Goal: Task Accomplishment & Management: Use online tool/utility

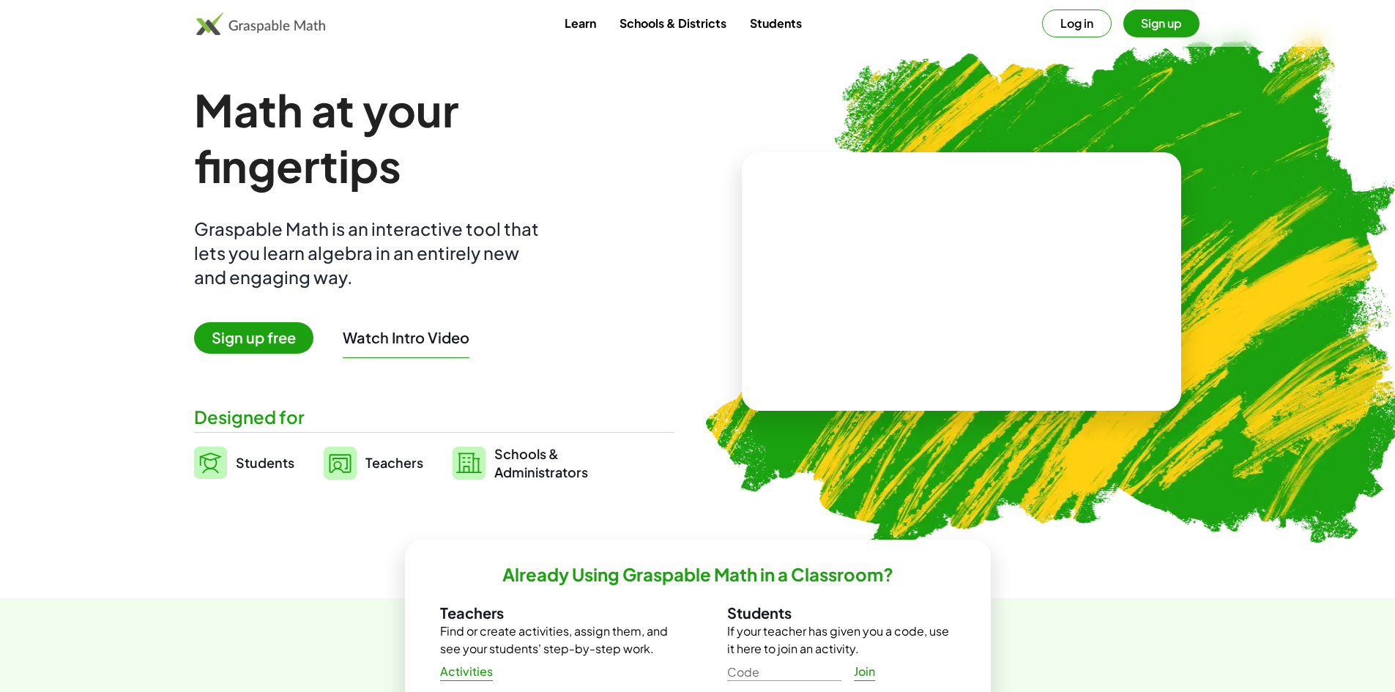
click at [272, 334] on span "Sign up free" at bounding box center [253, 337] width 119 height 31
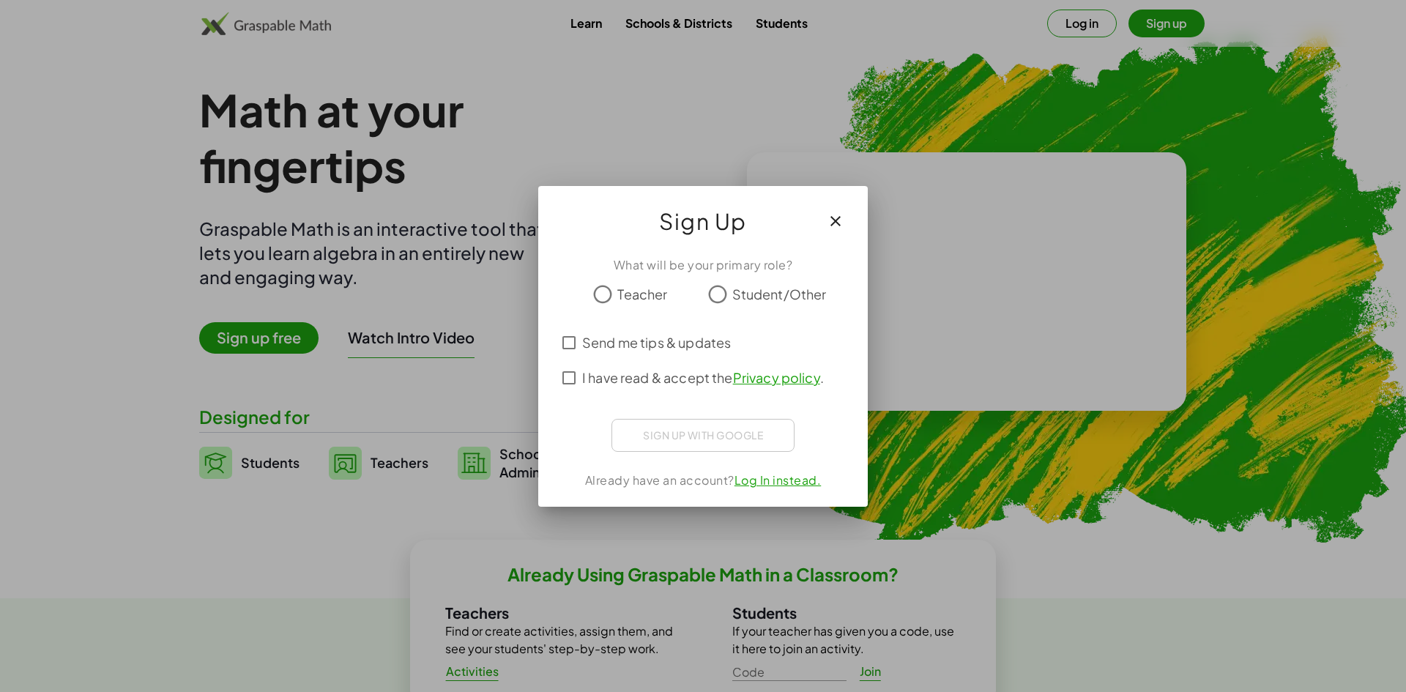
click at [624, 292] on span "Teacher" at bounding box center [642, 294] width 50 height 20
click at [582, 341] on span "Send me tips & updates" at bounding box center [656, 342] width 149 height 20
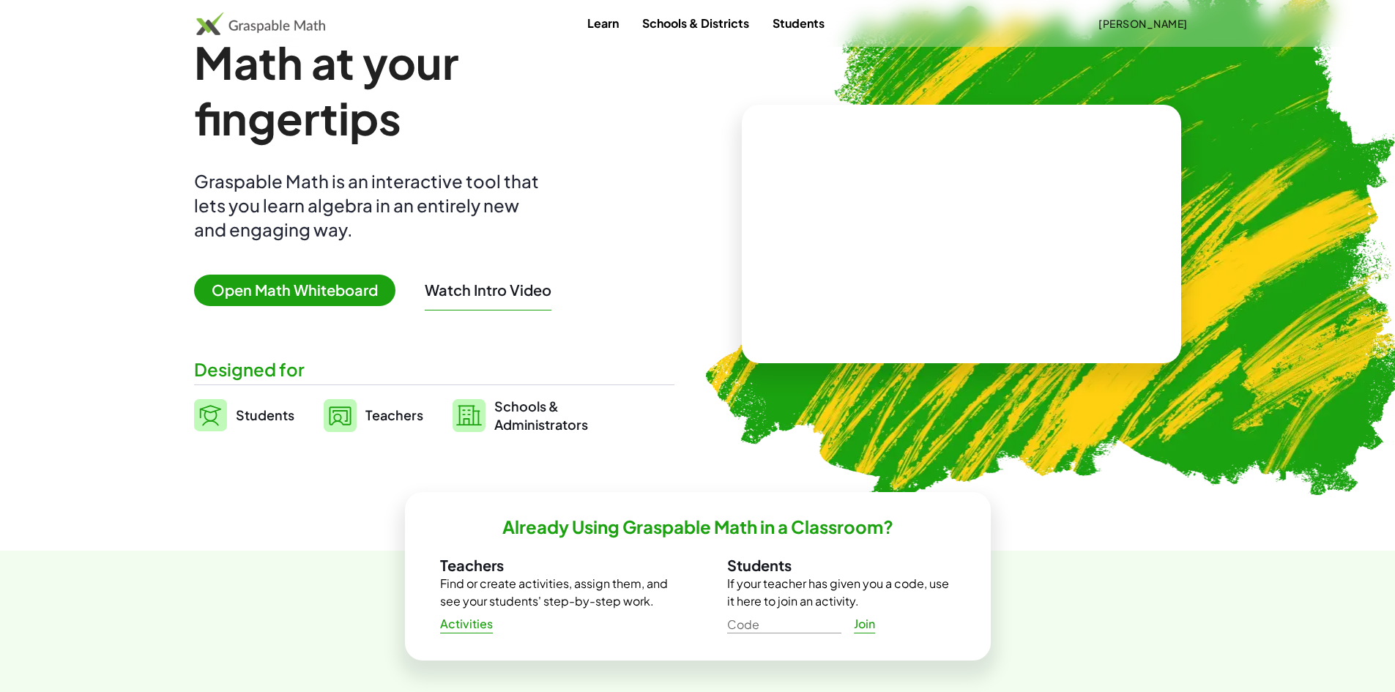
scroll to position [73, 0]
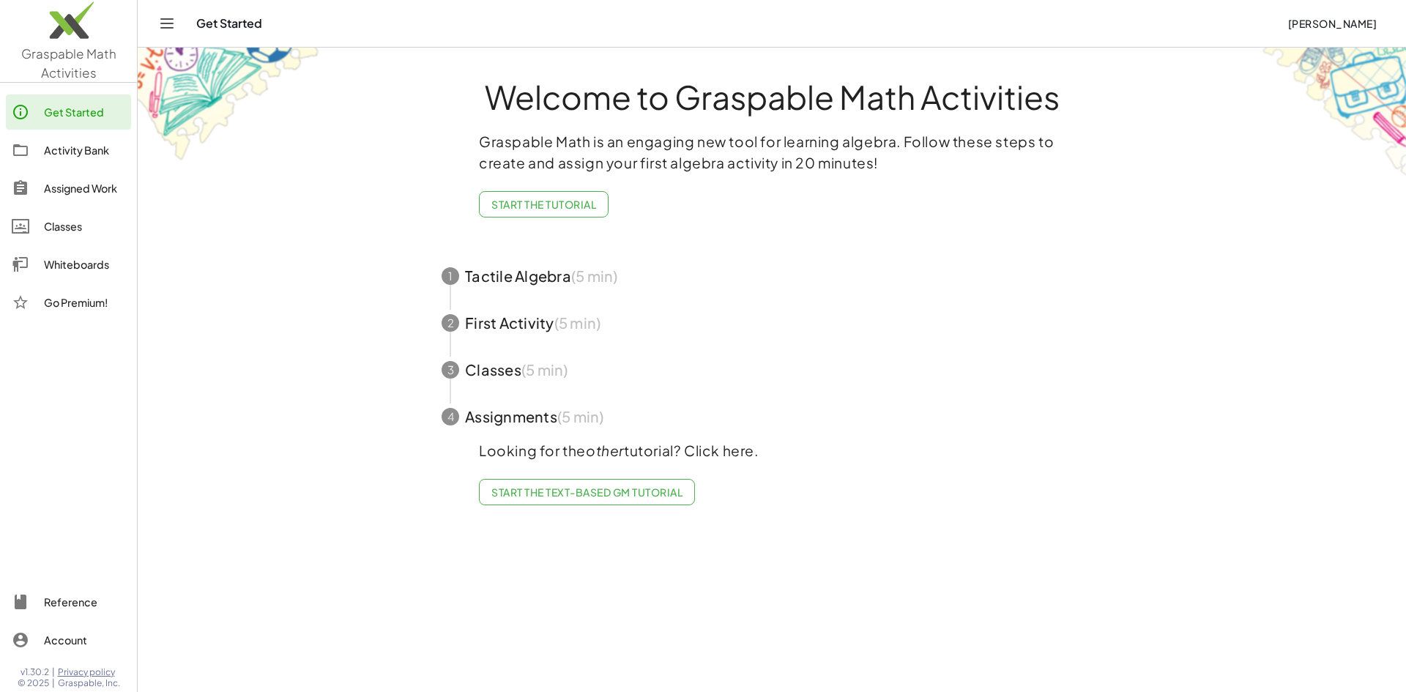
click at [90, 150] on div "Activity Bank" at bounding box center [84, 150] width 81 height 18
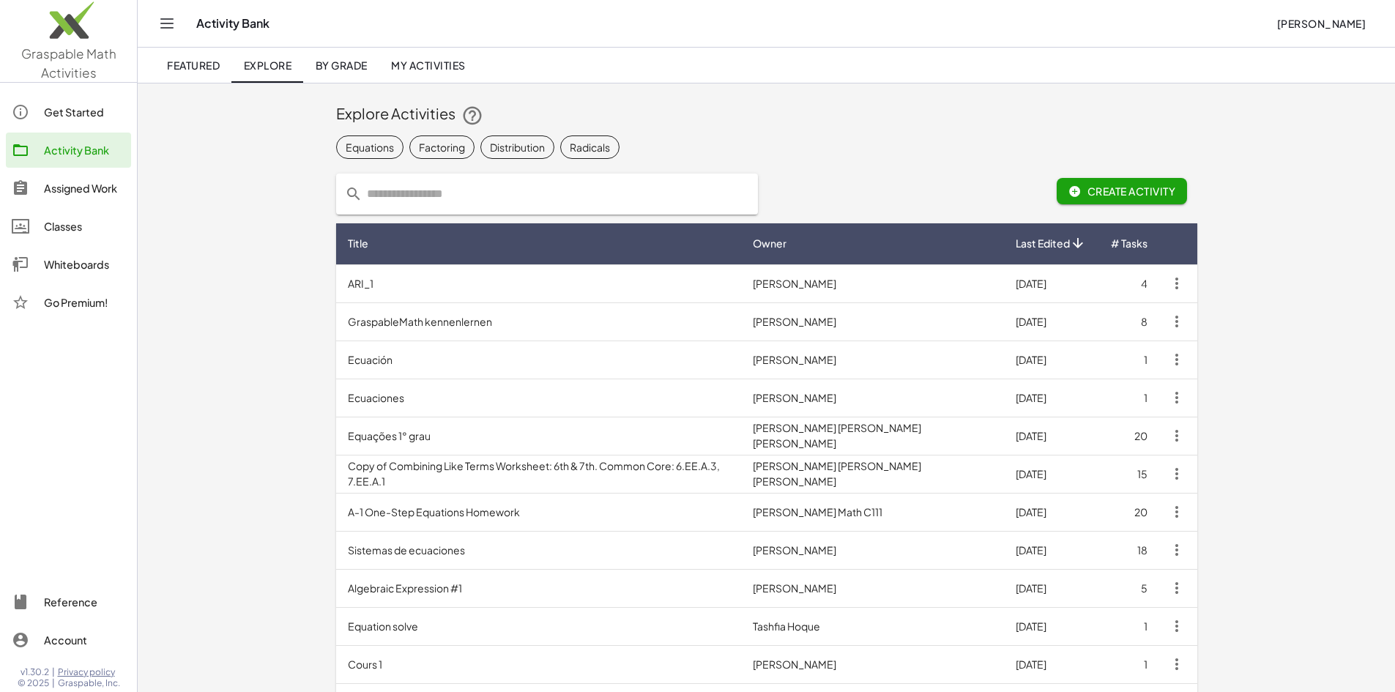
click at [73, 116] on div "Get Started" at bounding box center [84, 112] width 81 height 18
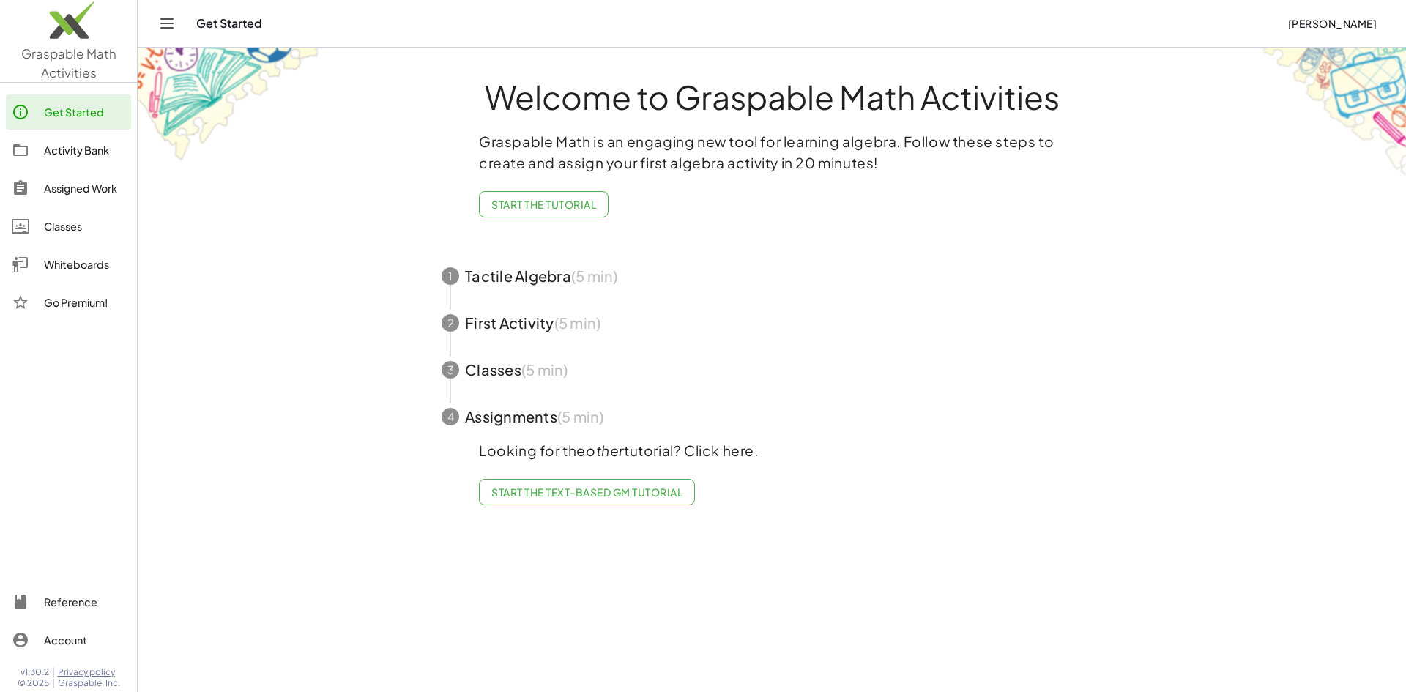
click at [69, 264] on div "Whiteboards" at bounding box center [84, 265] width 81 height 18
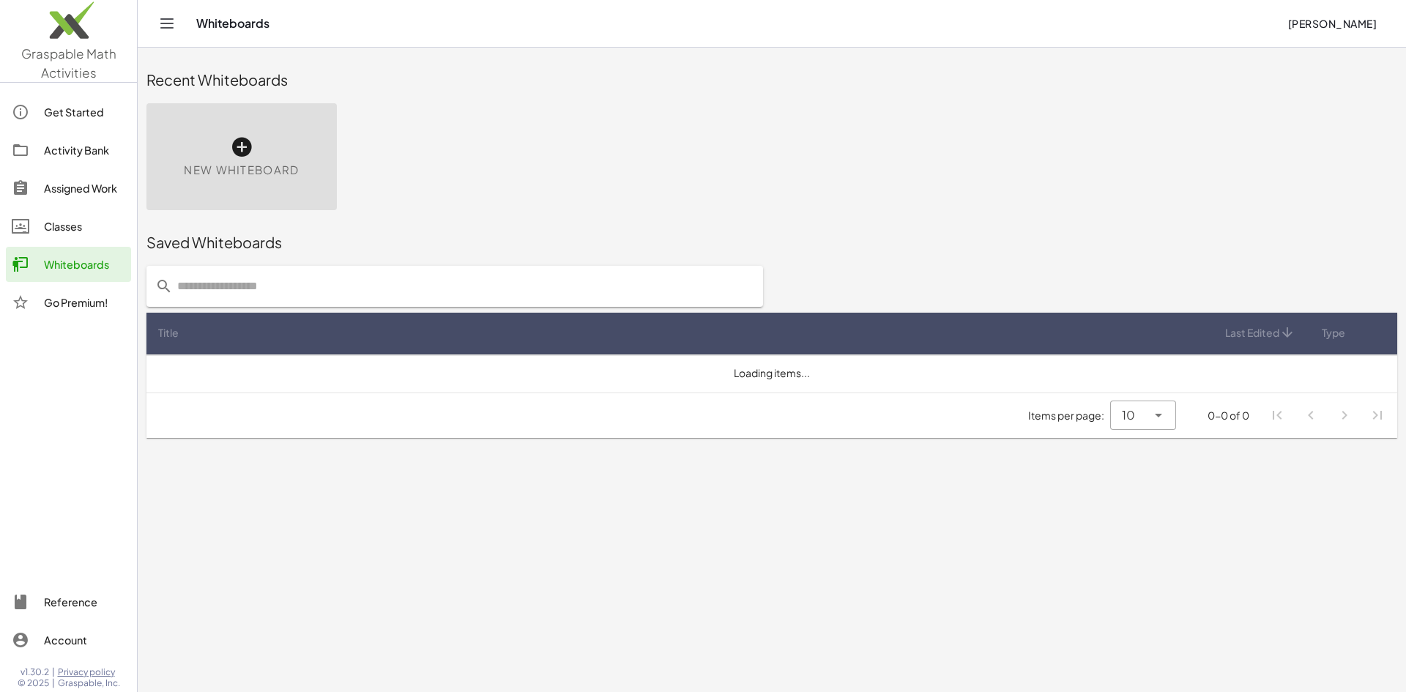
click at [247, 168] on span "New Whiteboard" at bounding box center [241, 170] width 115 height 17
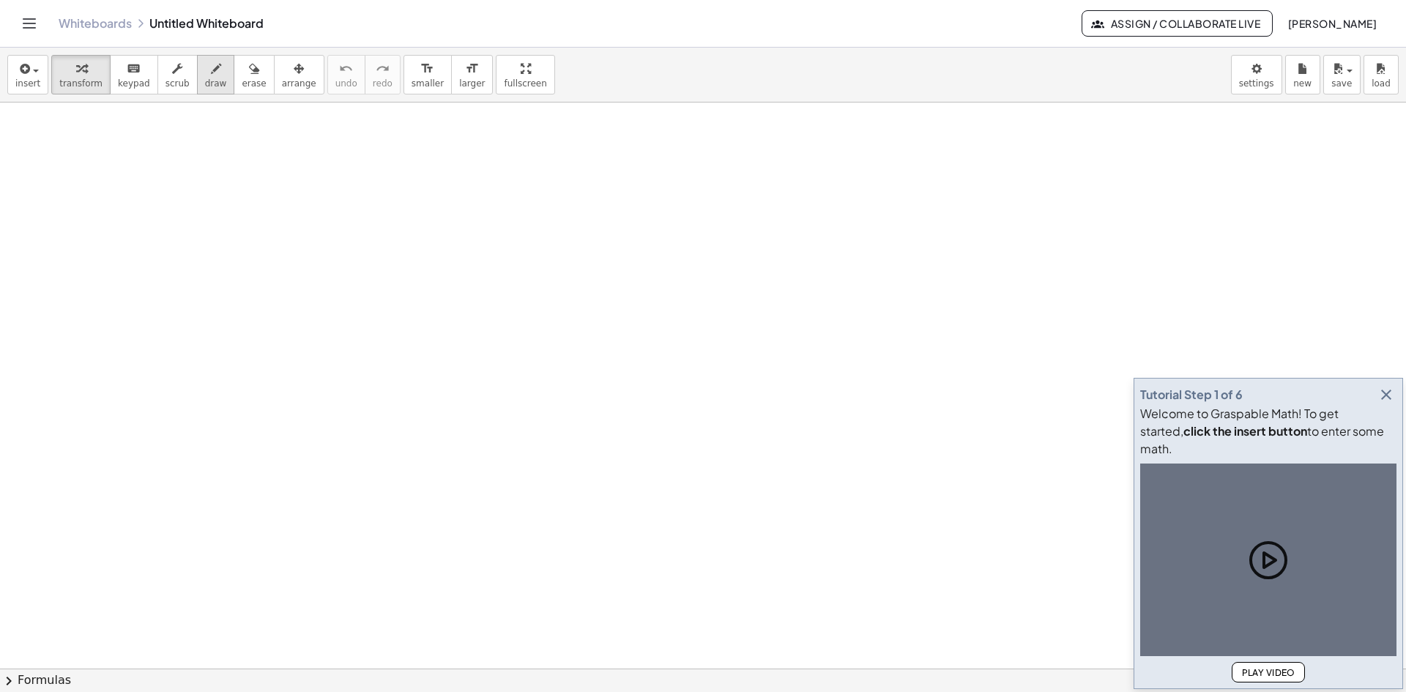
click at [205, 78] on span "draw" at bounding box center [216, 83] width 22 height 10
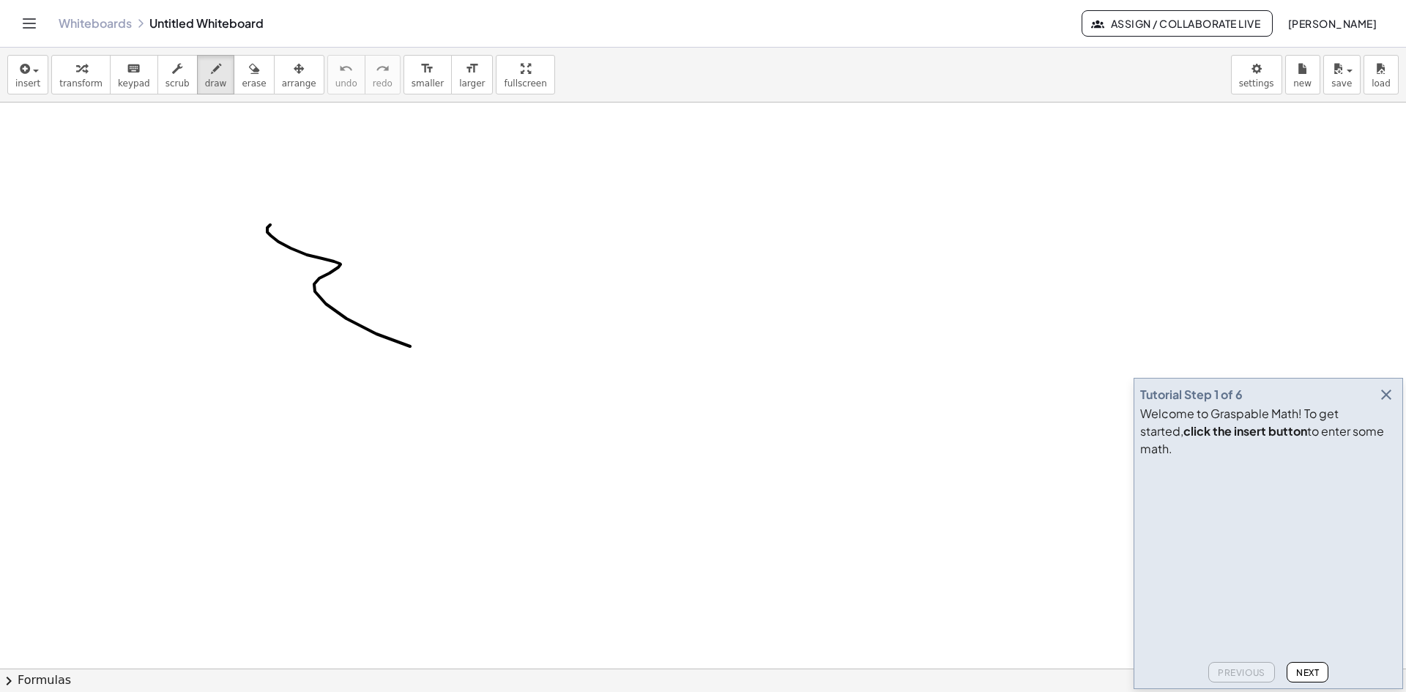
drag, startPoint x: 278, startPoint y: 242, endPoint x: 495, endPoint y: 366, distance: 249.9
click at [495, 365] on div at bounding box center [703, 668] width 1406 height 1132
drag, startPoint x: 301, startPoint y: 202, endPoint x: 594, endPoint y: 72, distance: 321.2
click at [594, 72] on div "insert select one: Math Expression Function Text Youtube Video Graphing Geometr…" at bounding box center [703, 75] width 1406 height 55
click at [31, 75] on div "button" at bounding box center [27, 68] width 25 height 18
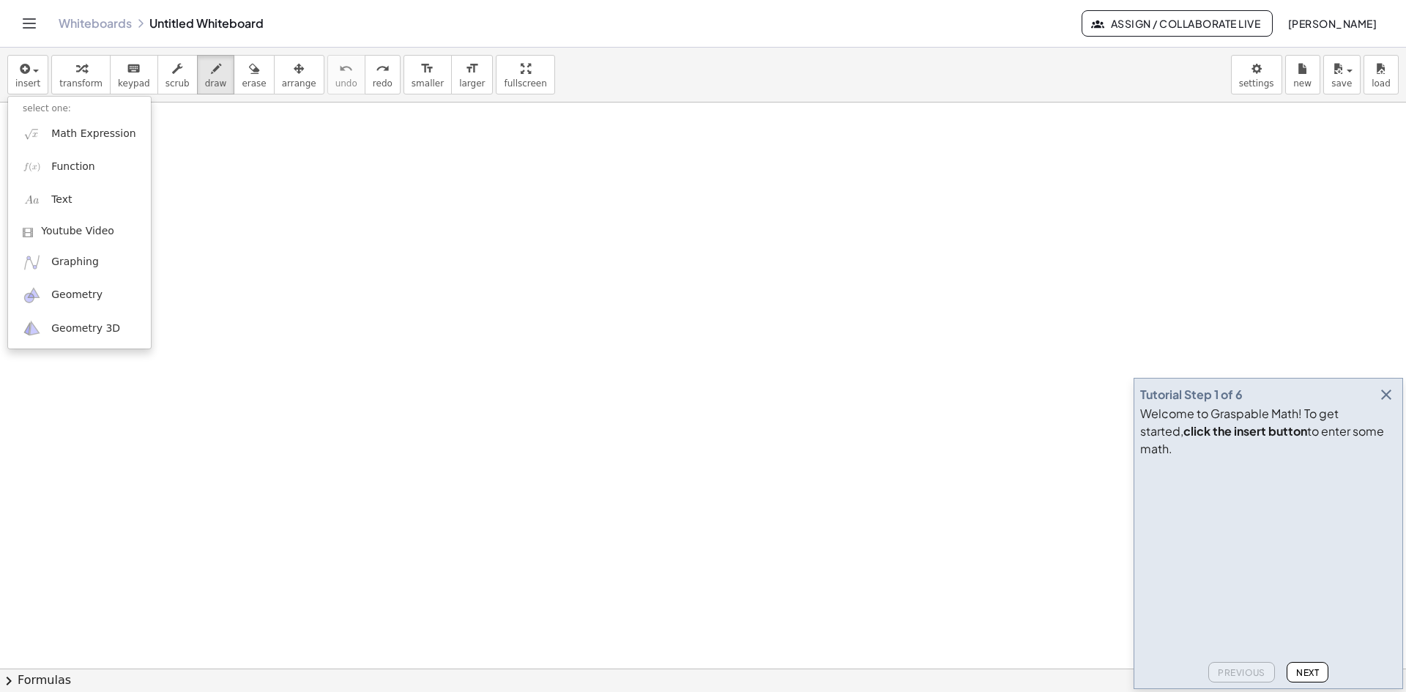
click at [644, 58] on div "insert select one: Math Expression Function Text Youtube Video Graphing Geometr…" at bounding box center [703, 75] width 1406 height 55
click at [1387, 403] on icon "button" at bounding box center [1386, 395] width 18 height 18
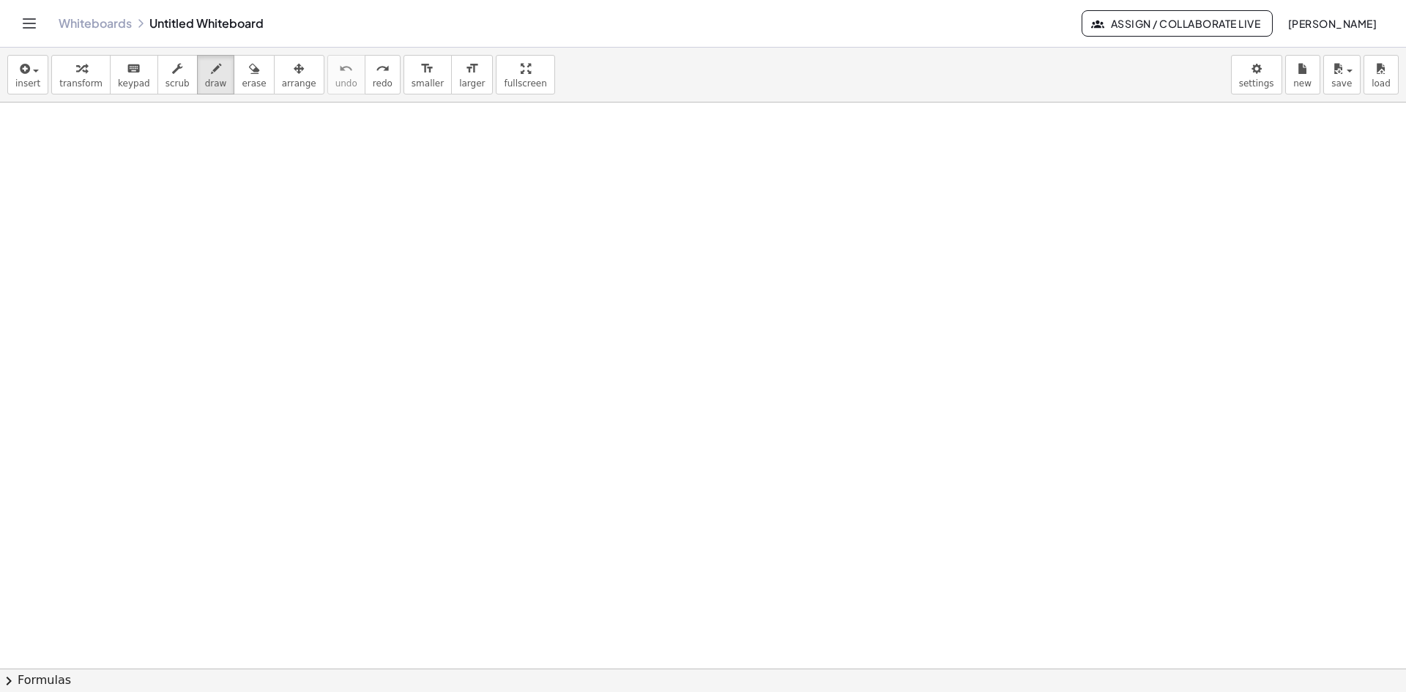
click at [431, 276] on div at bounding box center [703, 668] width 1406 height 1132
drag, startPoint x: 421, startPoint y: 287, endPoint x: 704, endPoint y: 517, distance: 364.3
click at [730, 465] on div at bounding box center [703, 668] width 1406 height 1132
drag, startPoint x: 473, startPoint y: 247, endPoint x: 487, endPoint y: 331, distance: 85.3
click at [487, 336] on div at bounding box center [703, 668] width 1406 height 1132
